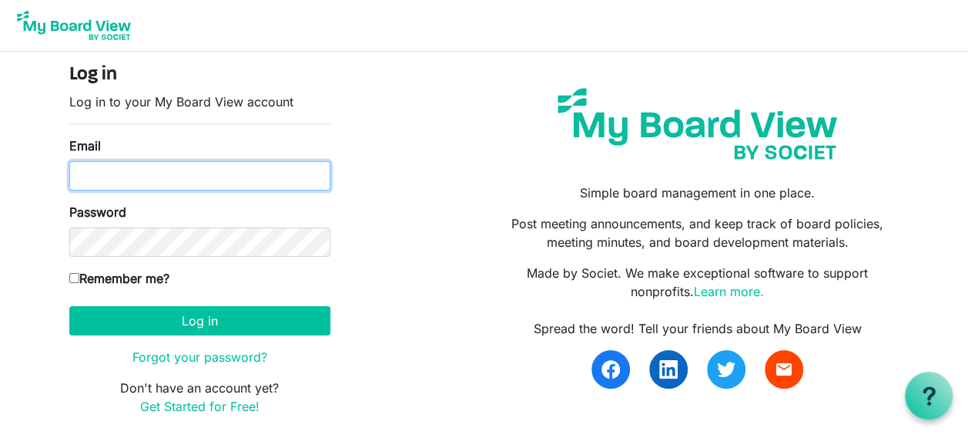
click at [117, 173] on input "Email" at bounding box center [199, 175] width 261 height 29
type input "boardoftrustees@miu.edu"
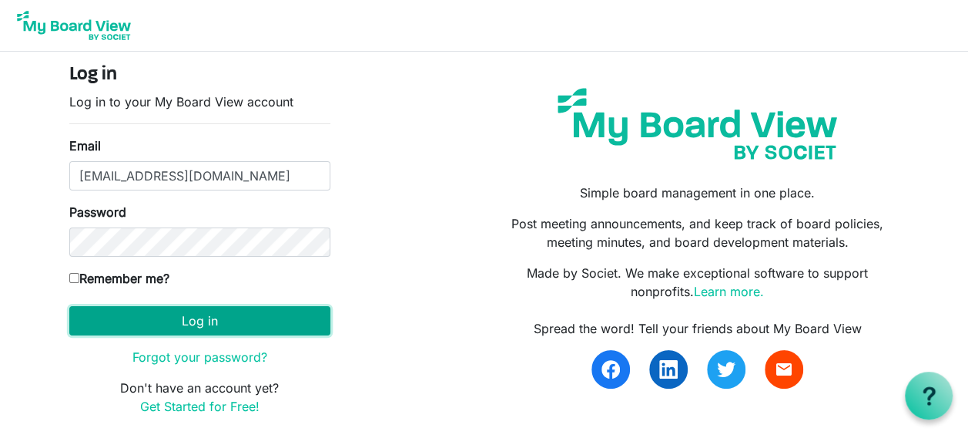
click at [158, 322] on button "Log in" at bounding box center [199, 320] width 261 height 29
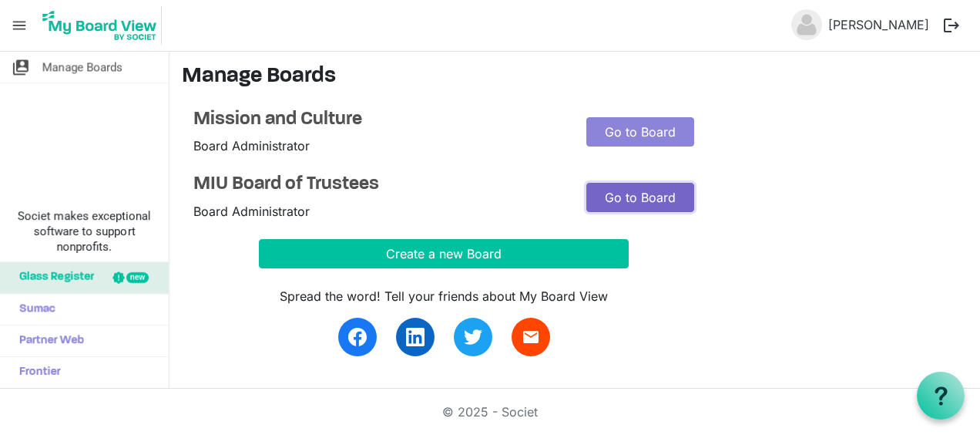
click at [664, 203] on link "Go to Board" at bounding box center [640, 197] width 108 height 29
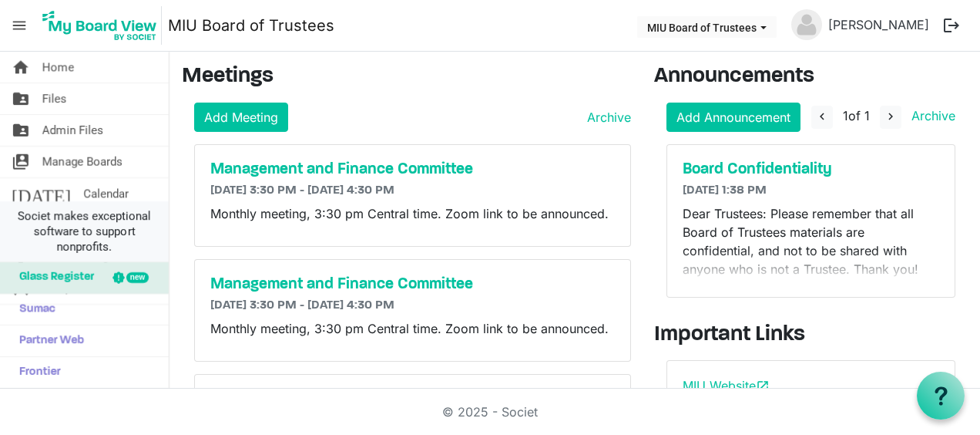
click at [28, 220] on span "Societ makes exceptional software to support nonprofits." at bounding box center [84, 231] width 155 height 46
click at [19, 222] on span "Societ makes exceptional software to support nonprofits." at bounding box center [84, 231] width 155 height 46
click at [106, 159] on span "Manage Boards" at bounding box center [82, 161] width 80 height 31
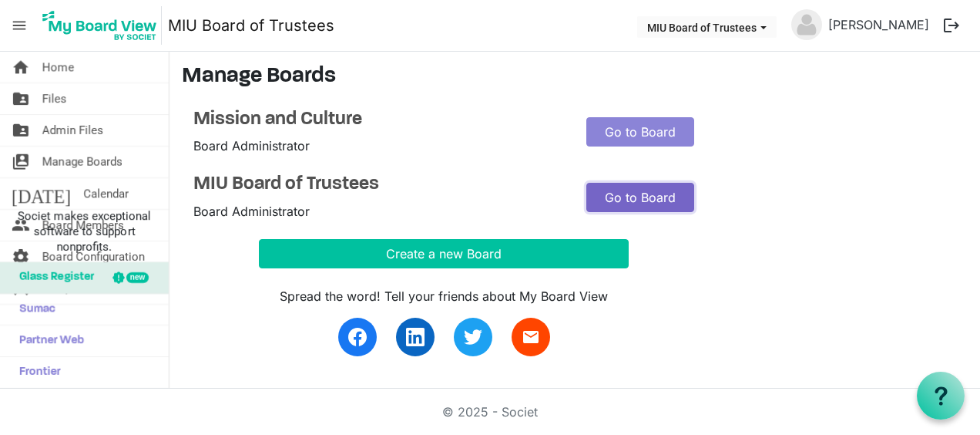
click at [614, 194] on link "Go to Board" at bounding box center [640, 197] width 108 height 29
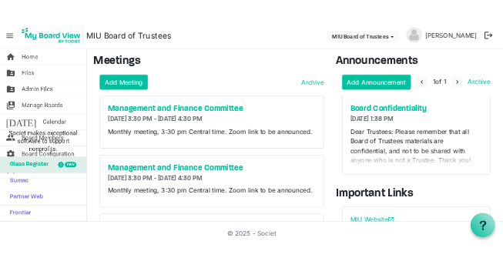
scroll to position [155, 0]
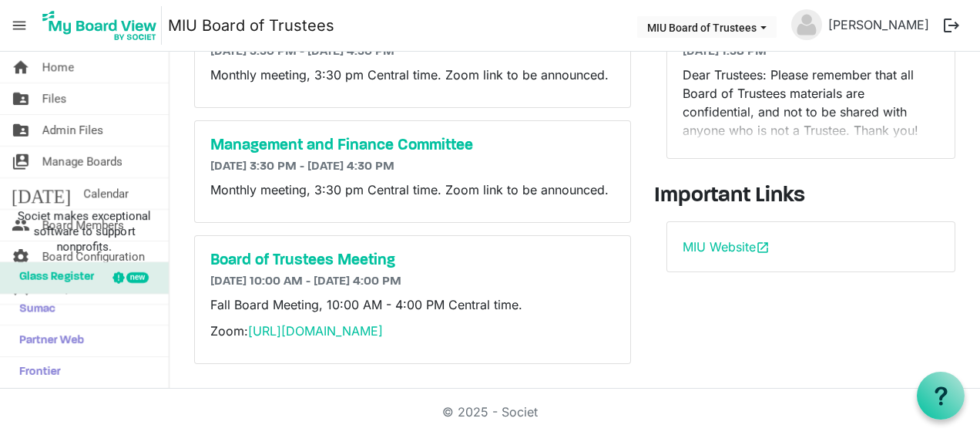
click at [780, 314] on div "Announcements Add Announcement navigate_before 1 of 1 navigate_next Archive Boa…" at bounding box center [811, 150] width 337 height 451
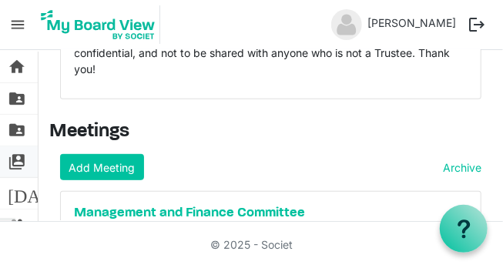
click at [18, 157] on span "switch_account" at bounding box center [17, 161] width 18 height 31
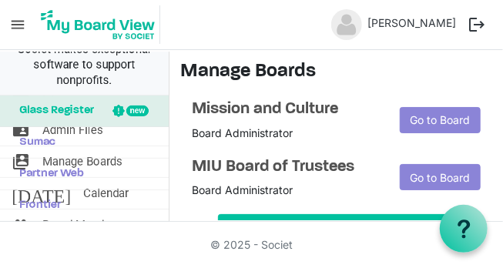
click at [135, 75] on span "Societ makes exceptional software to support nonprofits." at bounding box center [84, 65] width 155 height 46
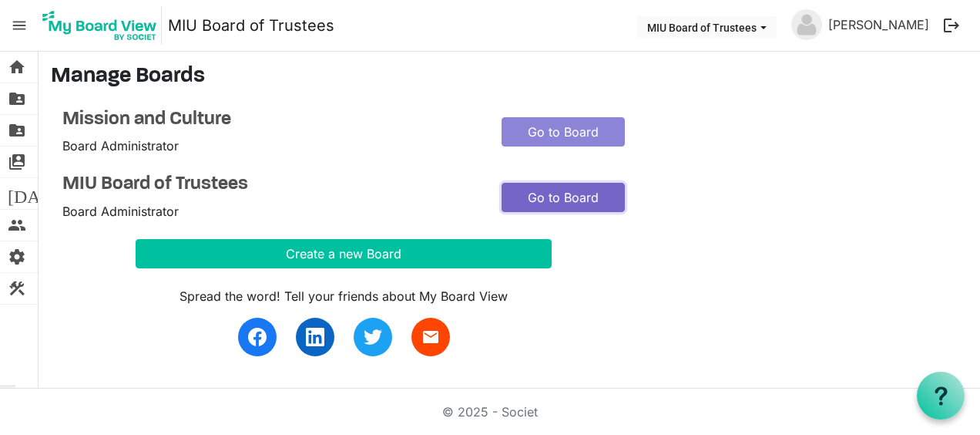
click at [502, 188] on link "Go to Board" at bounding box center [563, 197] width 123 height 29
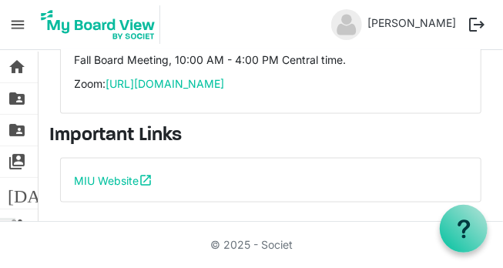
scroll to position [242, 0]
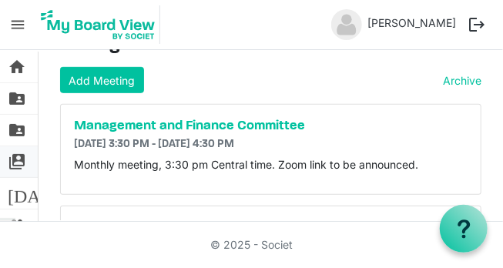
click at [17, 156] on span "switch_account" at bounding box center [17, 161] width 18 height 31
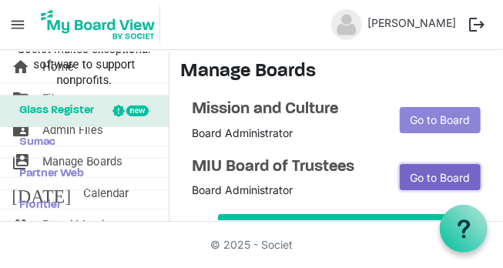
click at [433, 171] on link "Go to Board" at bounding box center [440, 177] width 81 height 26
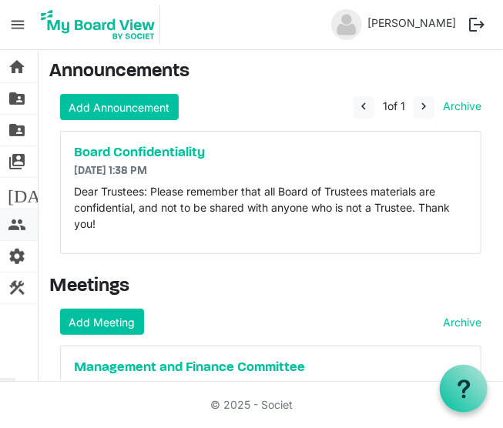
click at [21, 220] on span "people" at bounding box center [17, 225] width 18 height 31
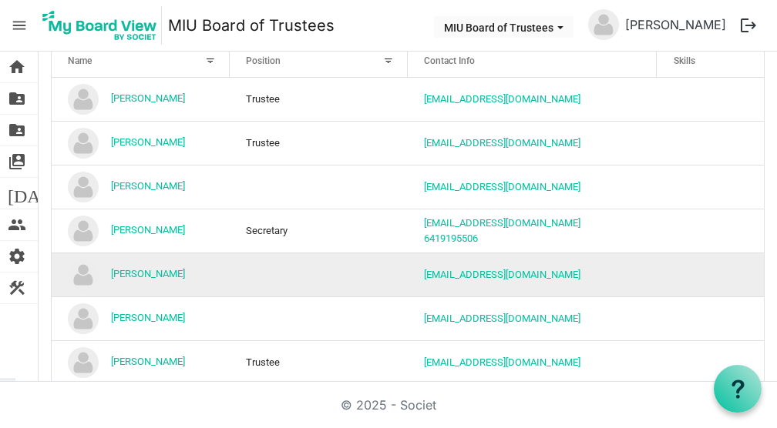
scroll to position [77, 0]
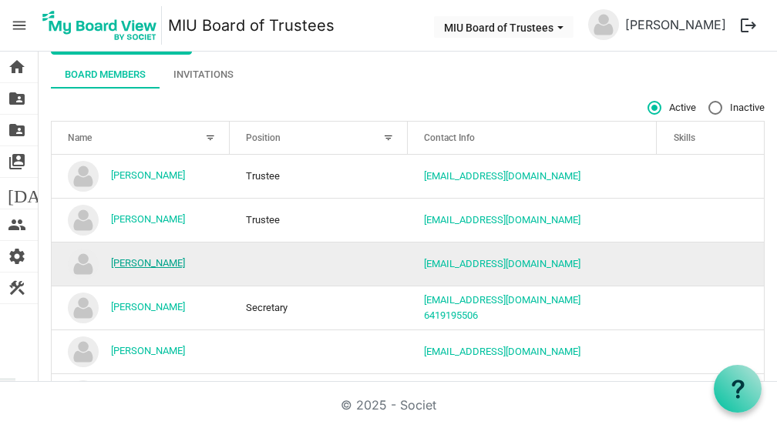
click at [148, 263] on link "Bruce Currivan" at bounding box center [148, 263] width 74 height 12
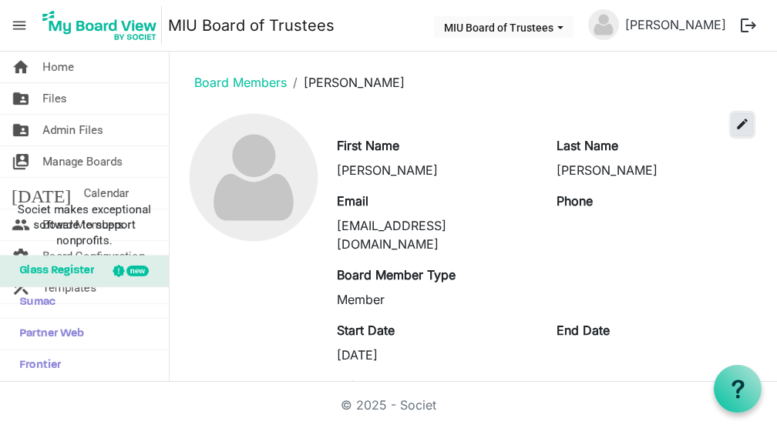
click at [735, 127] on span "edit" at bounding box center [742, 124] width 14 height 14
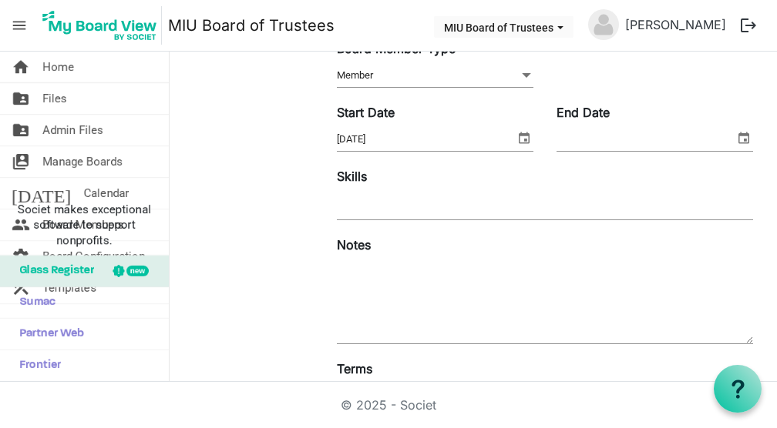
scroll to position [366, 0]
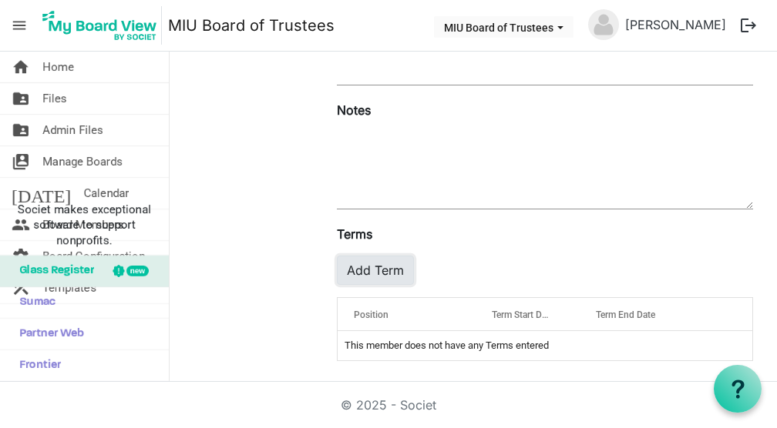
click at [368, 267] on button "Add Term" at bounding box center [375, 270] width 77 height 29
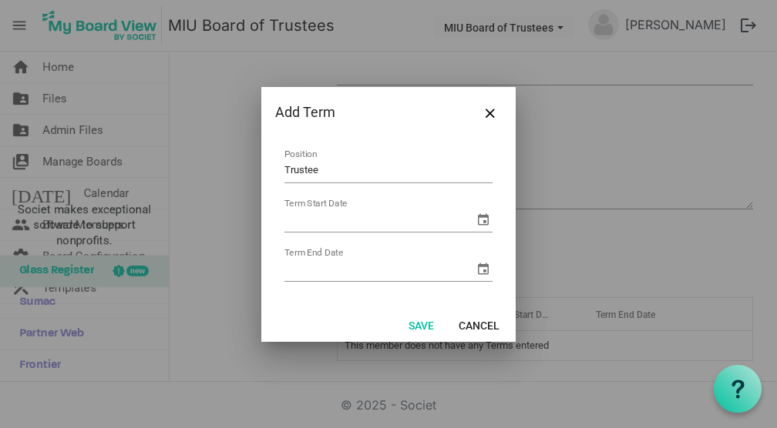
type input "Trustee"
click at [302, 220] on input "Term Start Date" at bounding box center [379, 220] width 190 height 23
type input "[DATE]"
click at [304, 264] on input "Term End Date" at bounding box center [379, 269] width 190 height 23
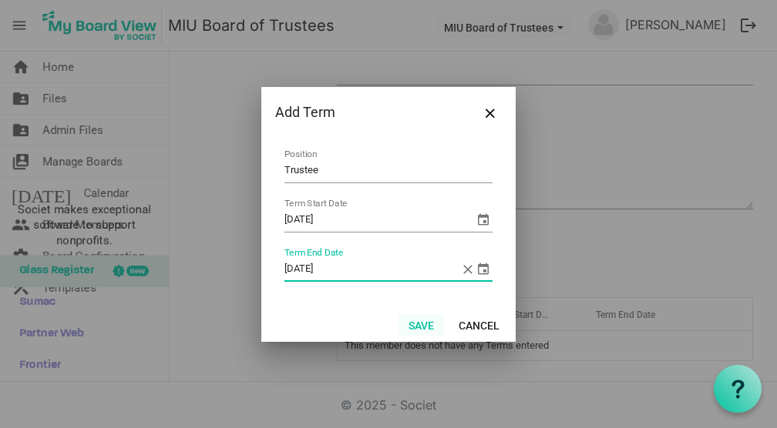
type input "[DATE]"
click at [421, 322] on button "Save" at bounding box center [420, 325] width 45 height 22
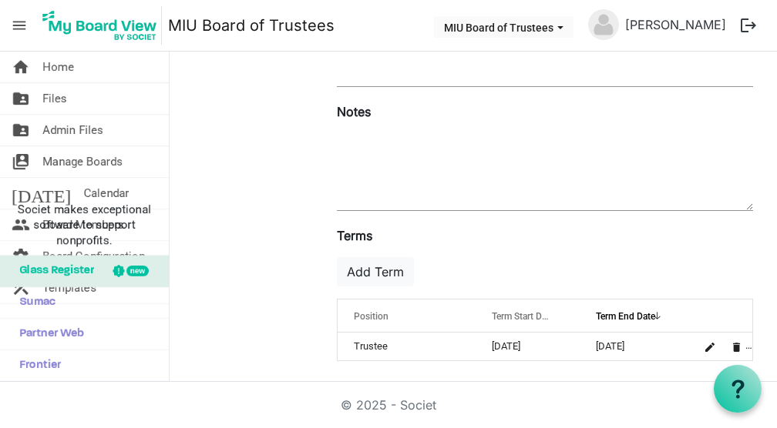
scroll to position [0, 0]
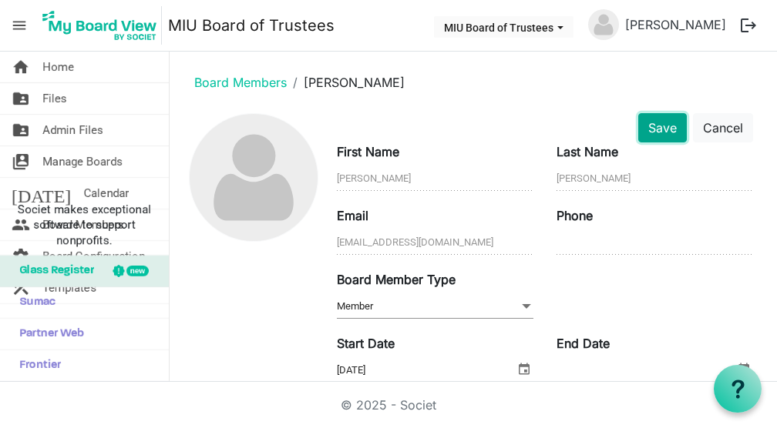
click at [650, 123] on button "Save" at bounding box center [662, 127] width 49 height 29
